Goal: Task Accomplishment & Management: Manage account settings

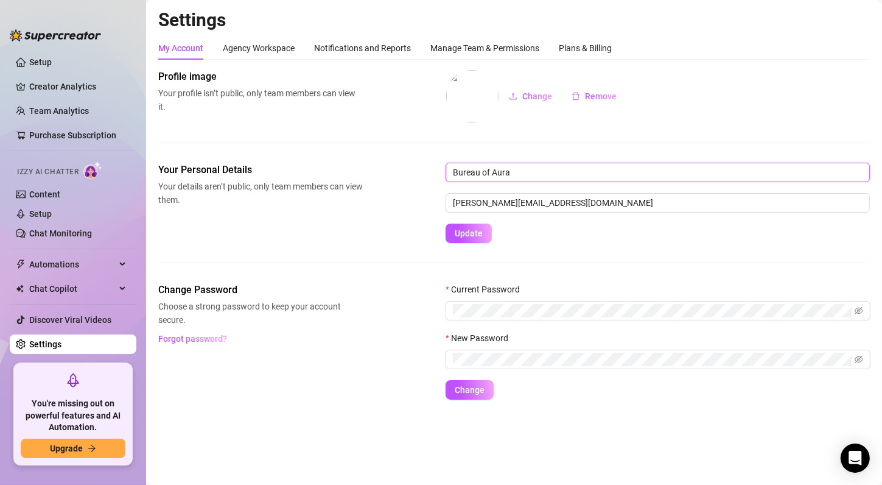
drag, startPoint x: 519, startPoint y: 167, endPoint x: 400, endPoint y: 166, distance: 119.3
click at [400, 166] on div "Your Personal Details Your details aren’t public, only team members can view th…" at bounding box center [514, 203] width 712 height 80
type input "Zachary"
click at [471, 231] on span "Update" at bounding box center [469, 233] width 28 height 10
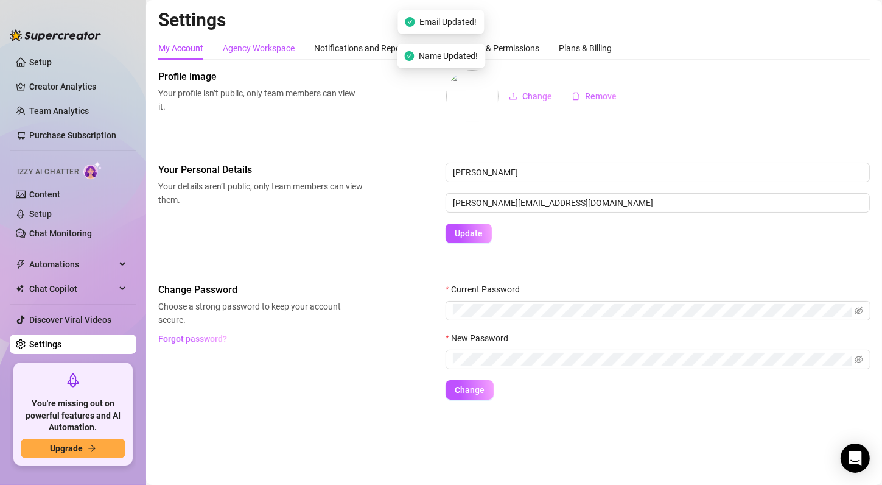
click at [270, 51] on div "Agency Workspace" at bounding box center [259, 47] width 72 height 13
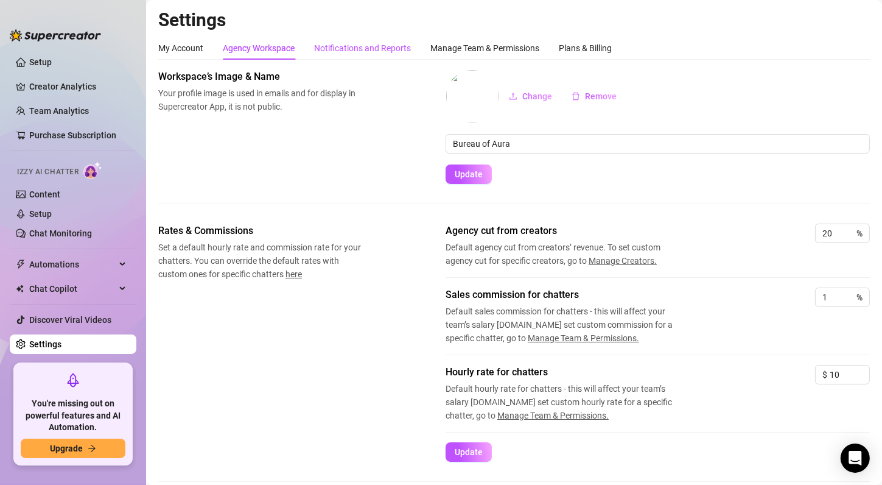
click at [348, 47] on div "Notifications and Reports" at bounding box center [362, 47] width 97 height 13
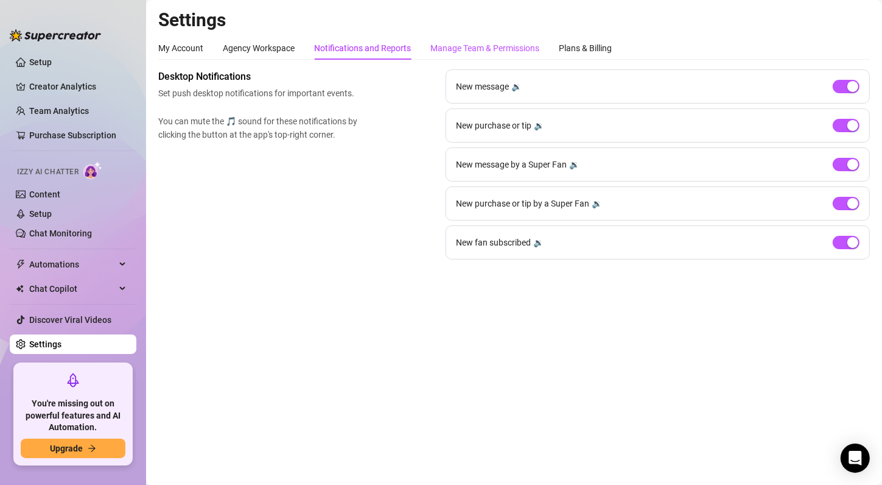
click at [460, 44] on div "Manage Team & Permissions" at bounding box center [484, 47] width 109 height 13
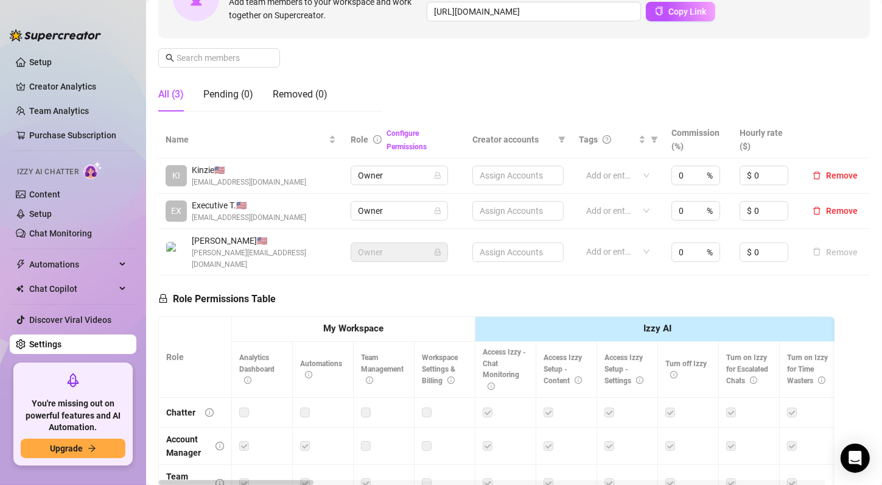
scroll to position [152, 0]
click at [615, 247] on div at bounding box center [611, 250] width 60 height 17
click at [544, 295] on div "Role Permissions Table Role My Workspace Izzy AI OnlyFans Side Menu OnlyFans Ch…" at bounding box center [496, 450] width 676 height 351
